Goal: Task Accomplishment & Management: Complete application form

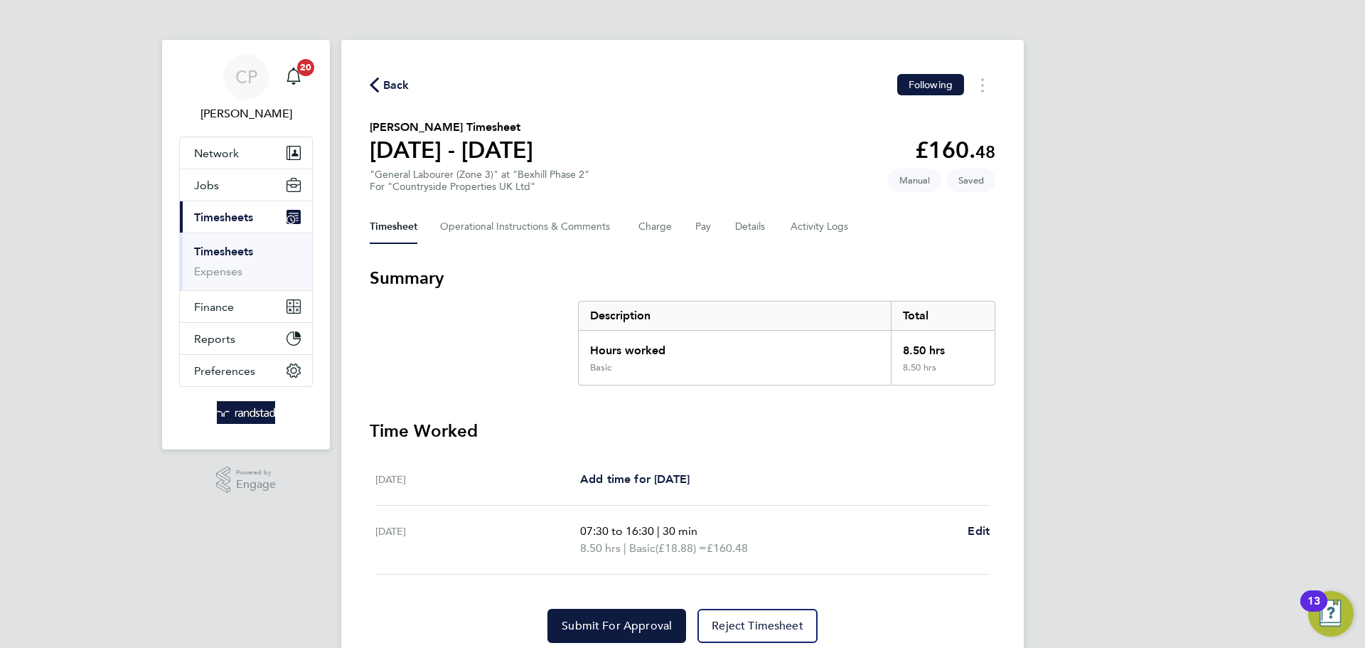
click at [375, 76] on button "Back" at bounding box center [390, 85] width 40 height 18
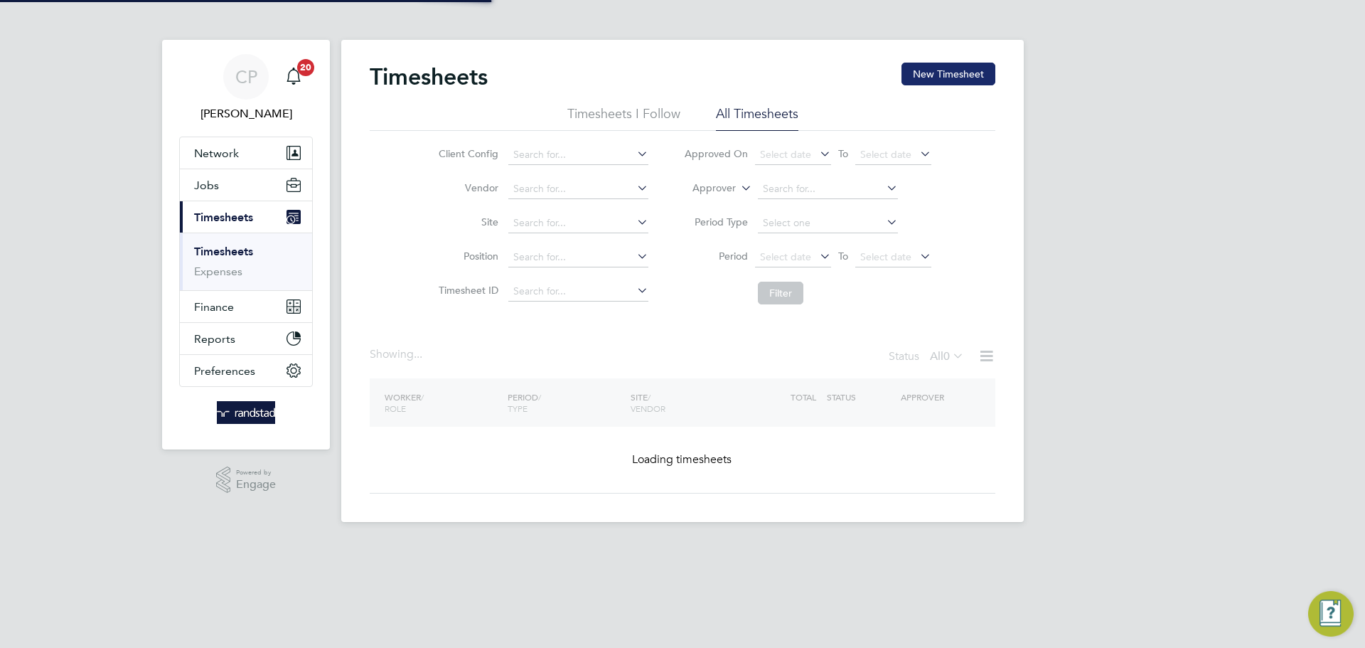
click at [944, 77] on button "New Timesheet" at bounding box center [948, 74] width 94 height 23
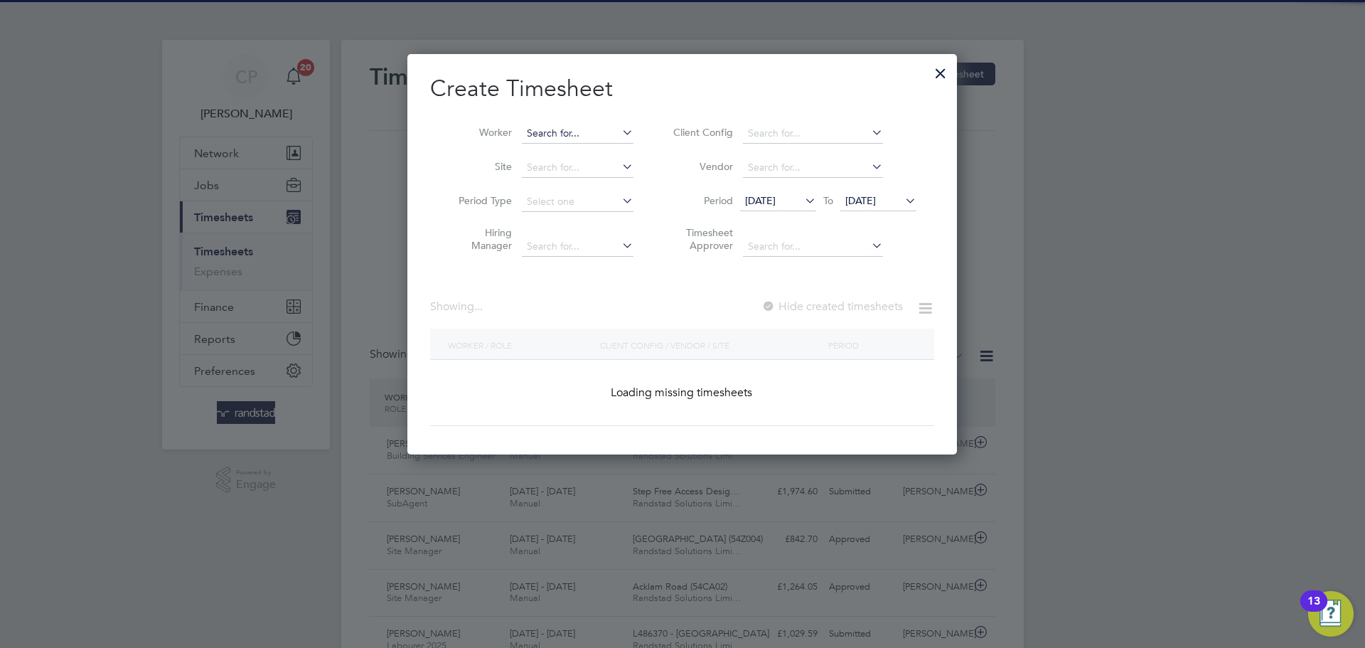
click at [617, 136] on input at bounding box center [578, 134] width 112 height 20
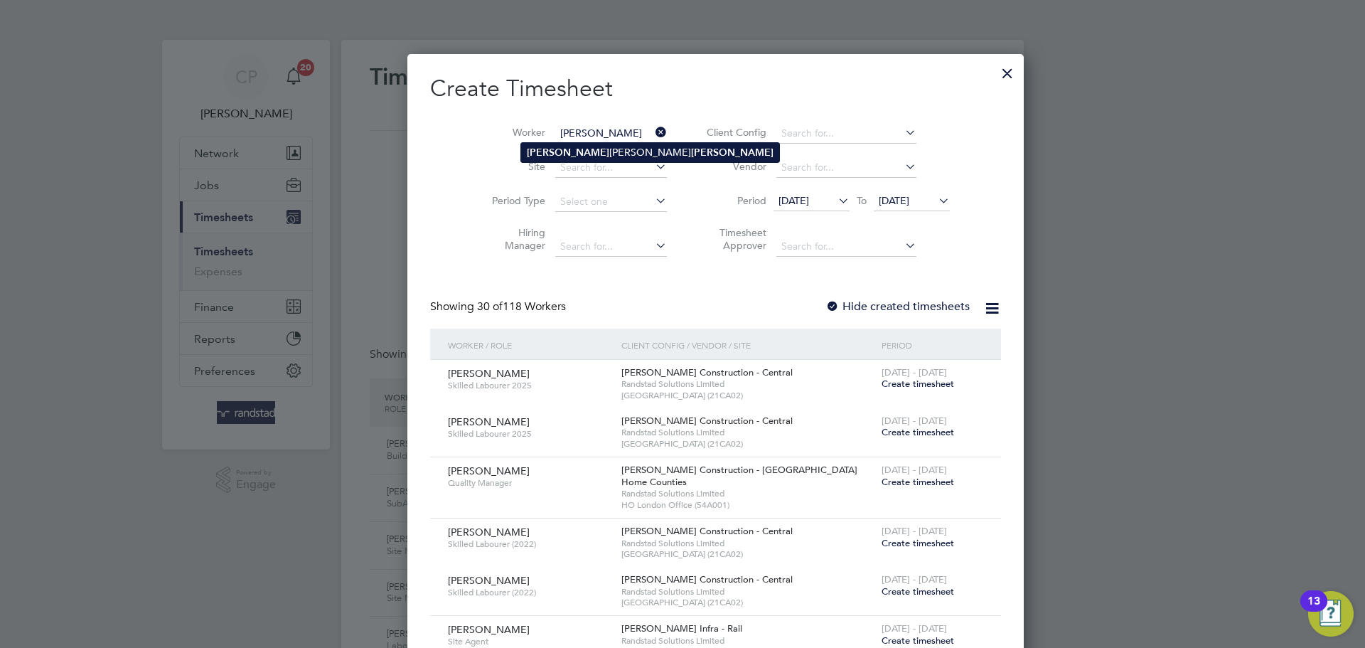
click at [606, 153] on li "[PERSON_NAME] [PERSON_NAME] [PERSON_NAME]" at bounding box center [650, 152] width 258 height 19
type input "[PERSON_NAME] [PERSON_NAME] [PERSON_NAME]"
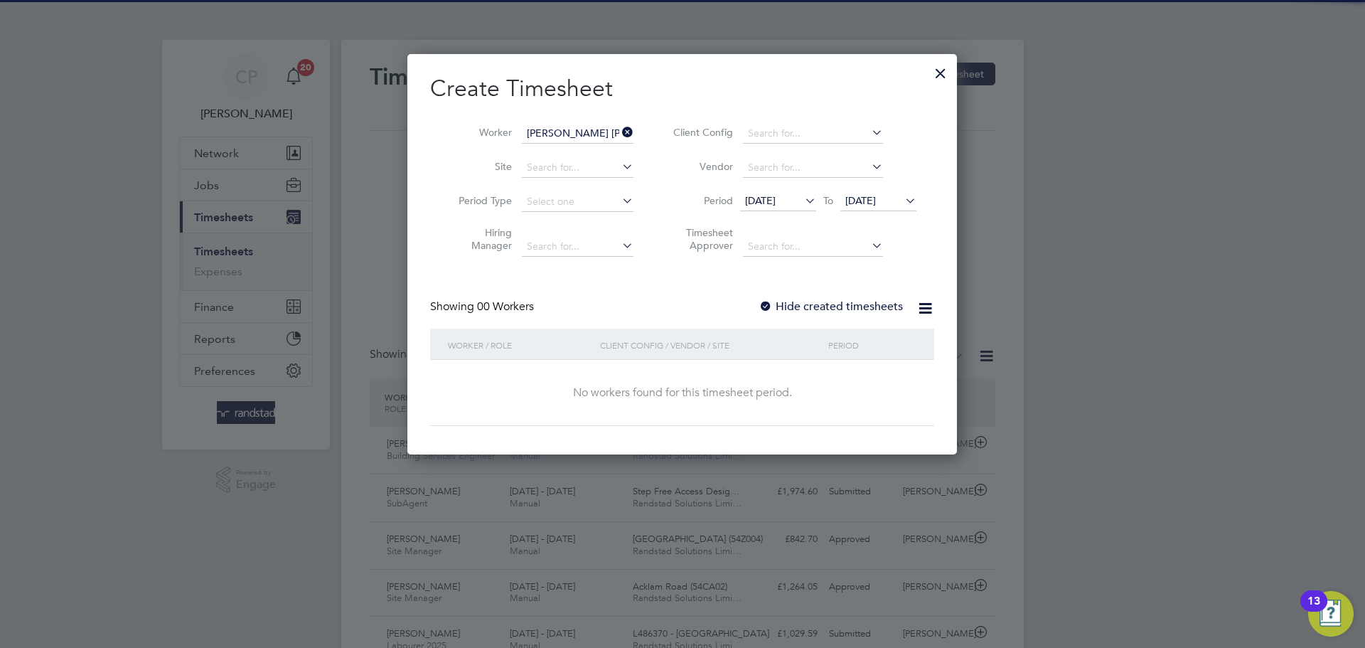
click at [861, 210] on span "[DATE]" at bounding box center [878, 201] width 76 height 19
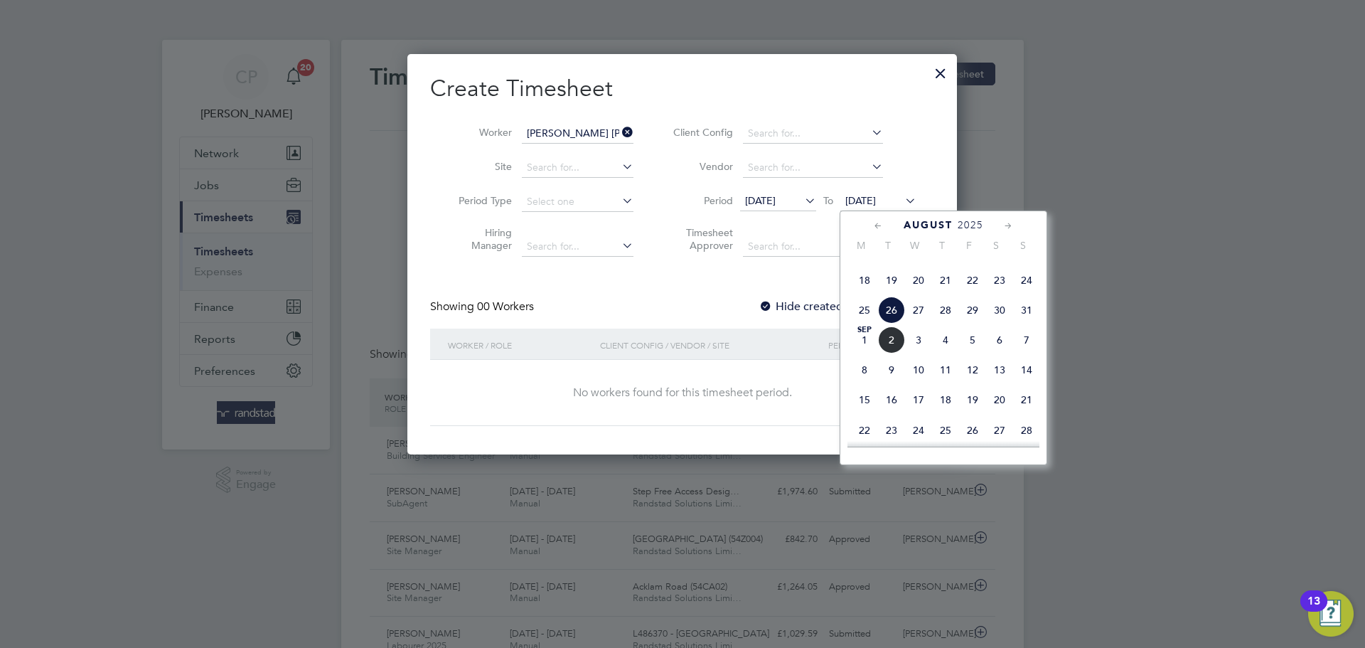
click at [891, 353] on span "2" at bounding box center [891, 339] width 27 height 27
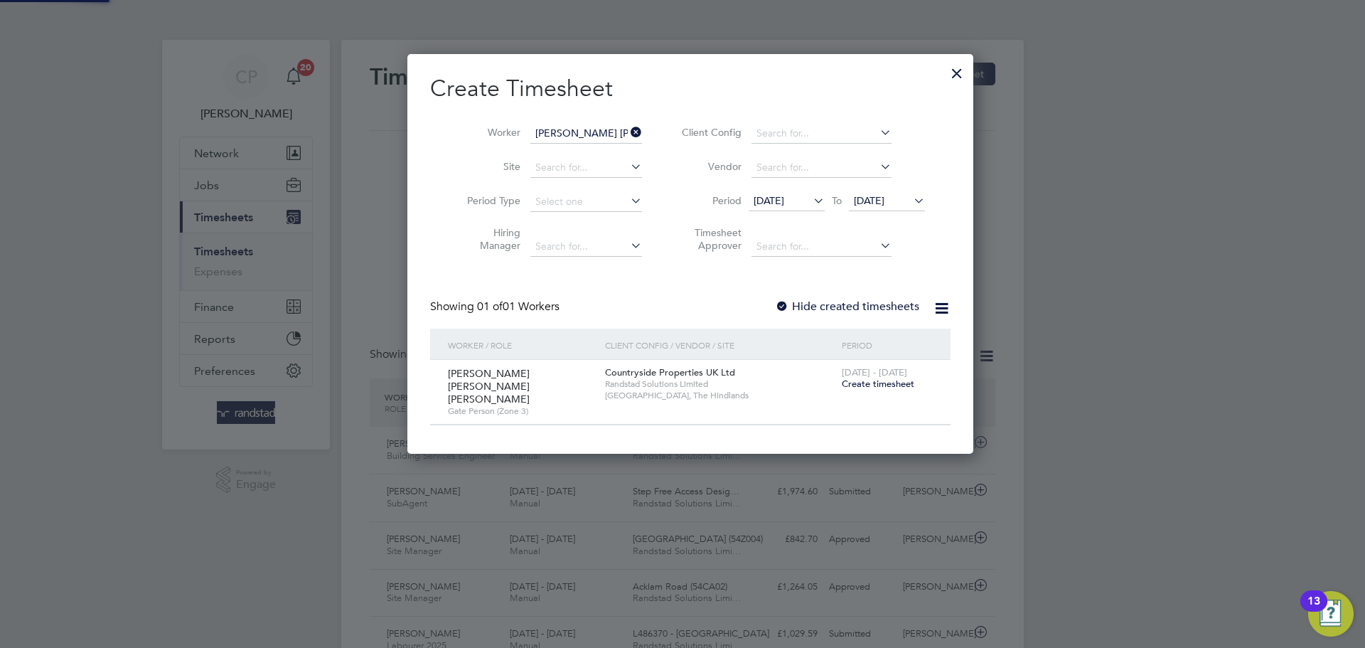
click at [826, 304] on label "Hide created timesheets" at bounding box center [847, 306] width 144 height 14
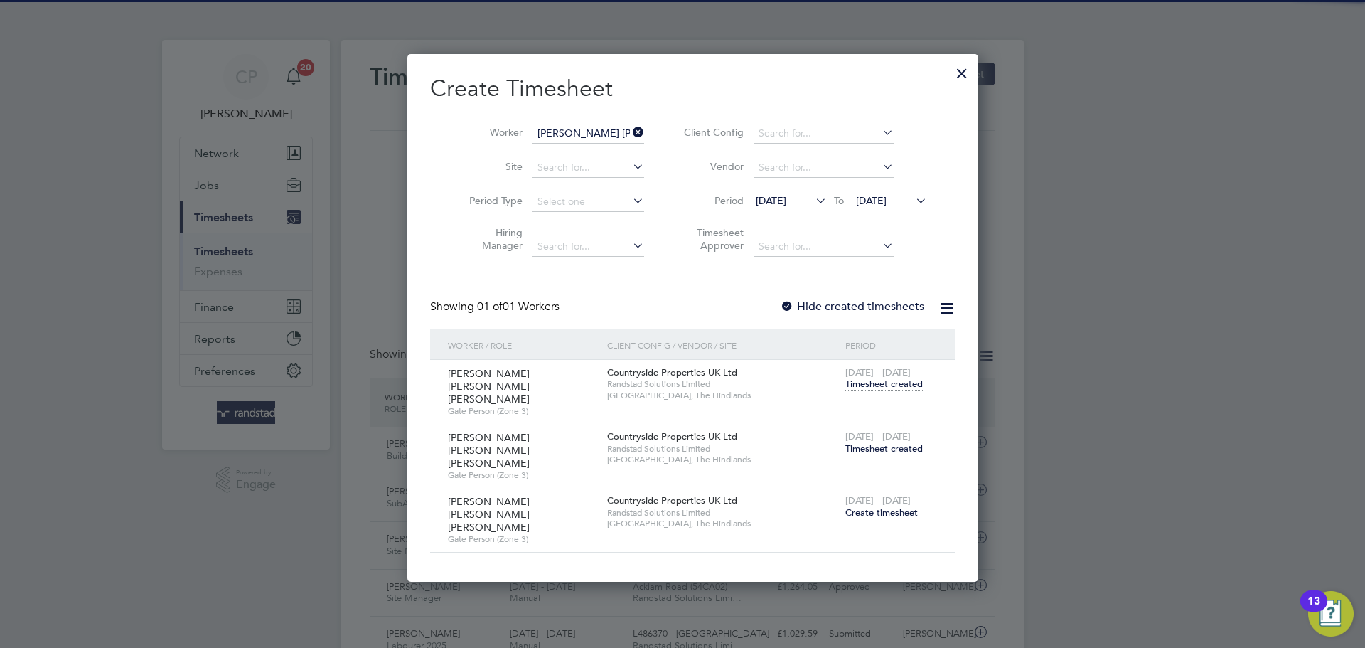
click at [877, 442] on span "Timesheet created" at bounding box center [883, 448] width 77 height 13
